Goal: Find specific page/section: Find specific page/section

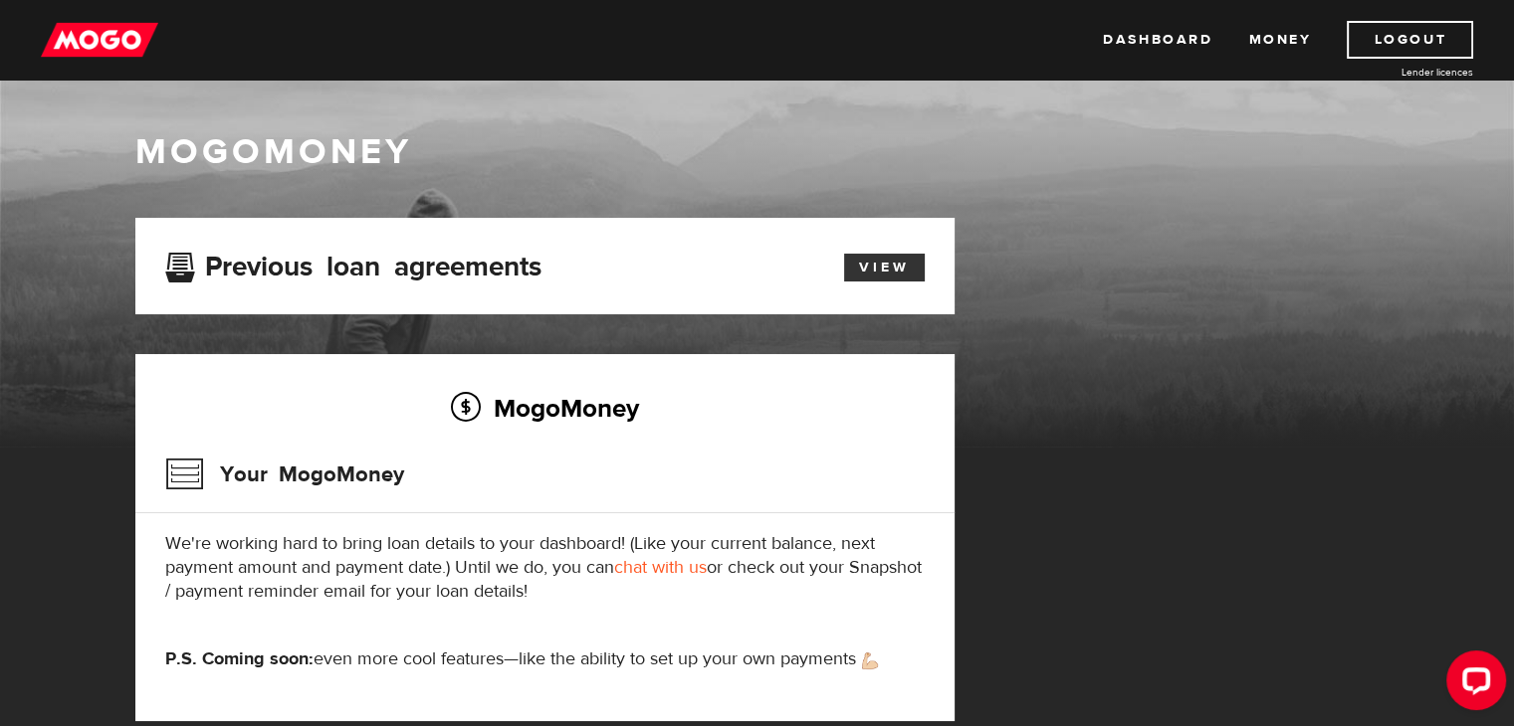
click at [890, 272] on link "View" at bounding box center [884, 268] width 81 height 28
click at [1155, 41] on link "Dashboard" at bounding box center [1157, 40] width 109 height 38
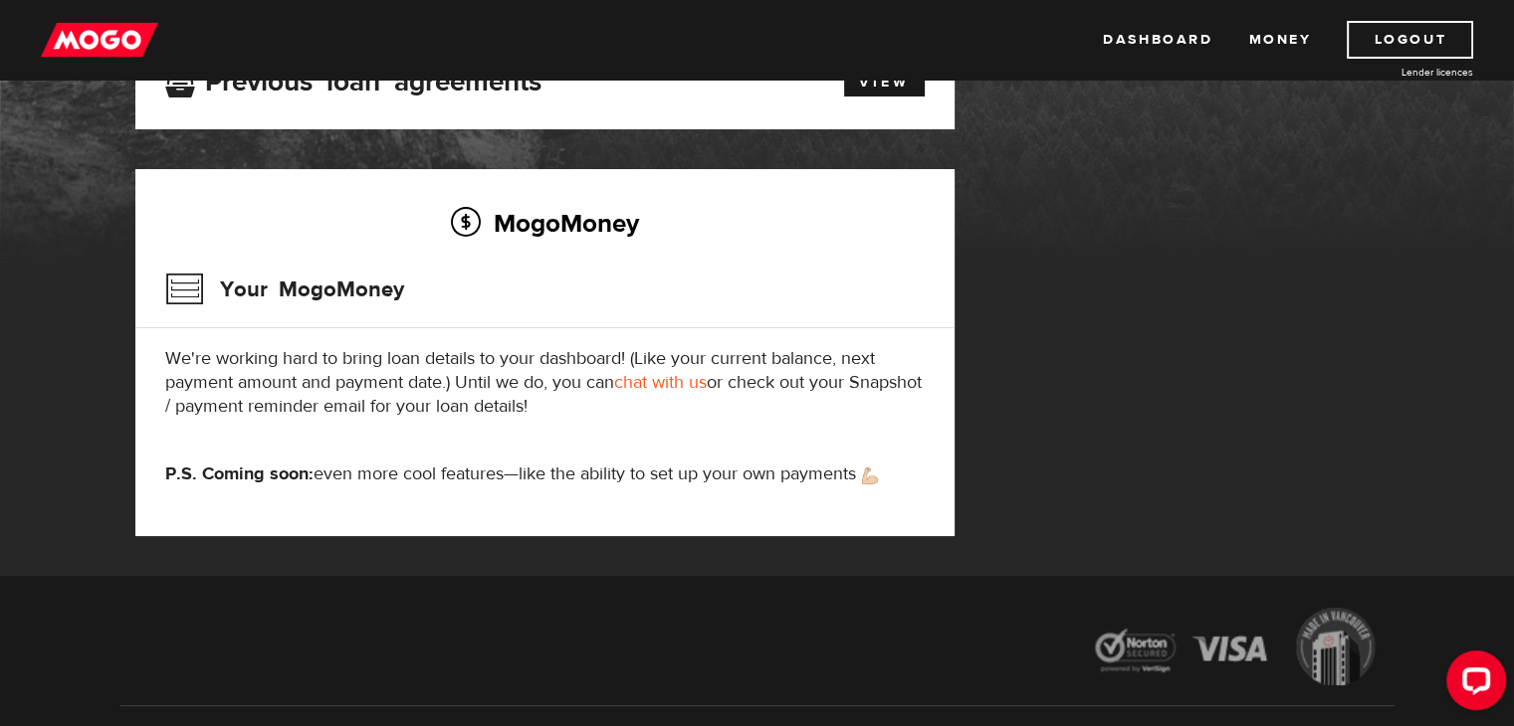
scroll to position [313, 0]
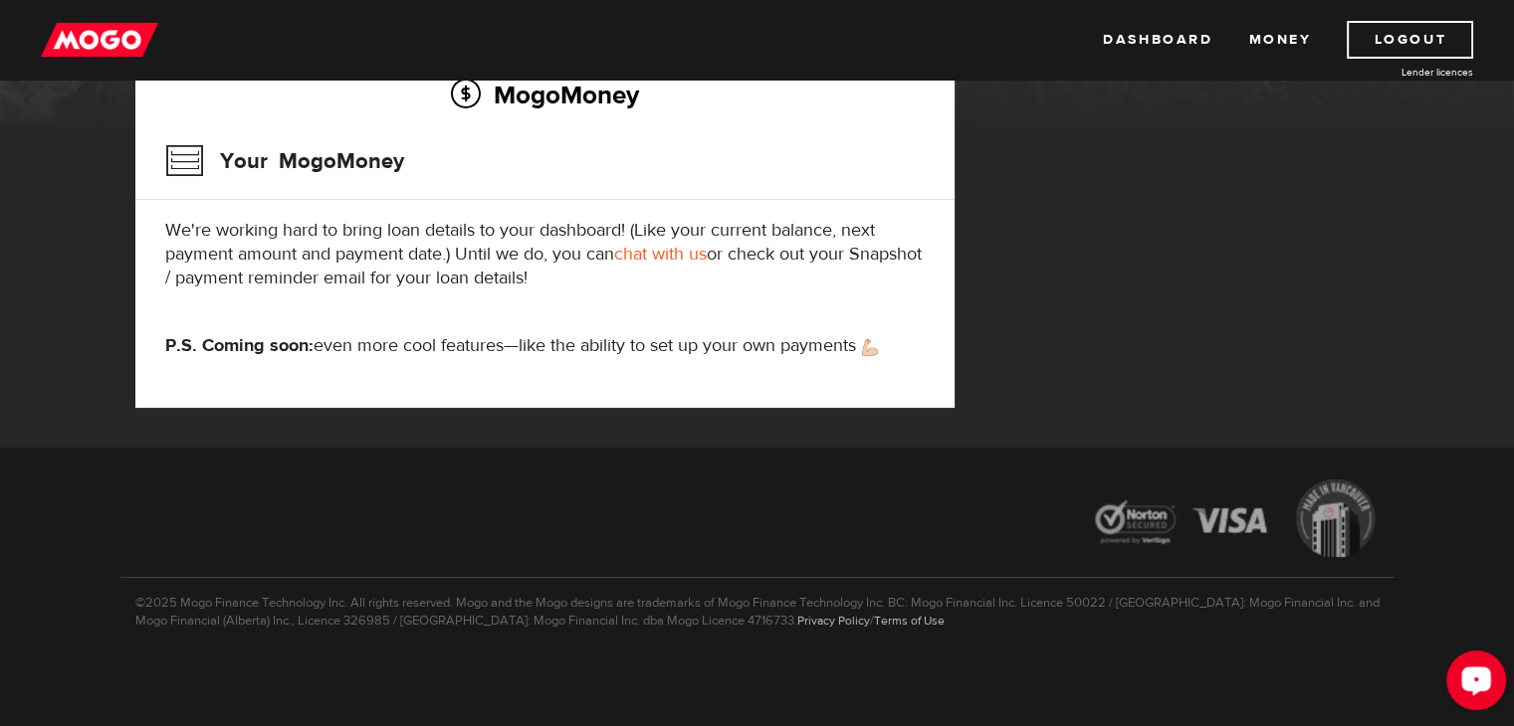
click at [1479, 685] on icon "Open LiveChat chat widget" at bounding box center [1476, 680] width 19 height 13
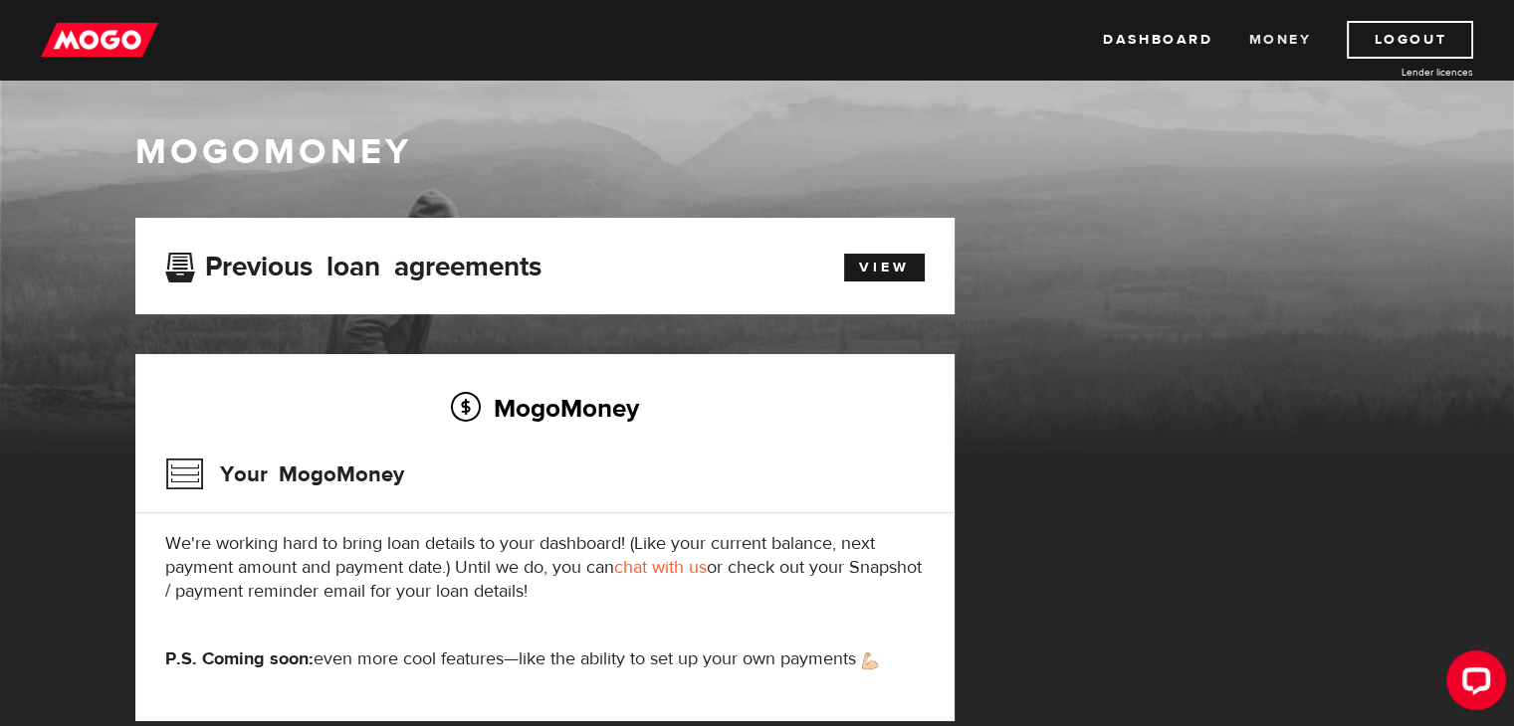
click at [1267, 40] on link "Money" at bounding box center [1279, 40] width 63 height 38
